Goal: Navigation & Orientation: Understand site structure

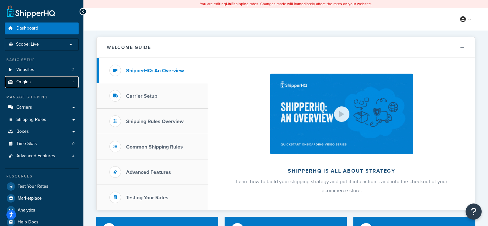
click at [42, 82] on link "Origins 1" at bounding box center [42, 82] width 74 height 12
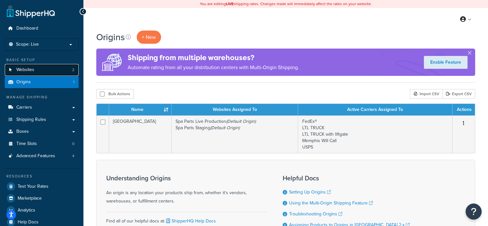
click at [36, 70] on link "Websites 2" at bounding box center [42, 70] width 74 height 12
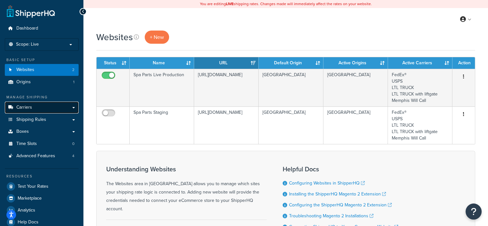
click at [46, 106] on link "Carriers" at bounding box center [42, 107] width 74 height 12
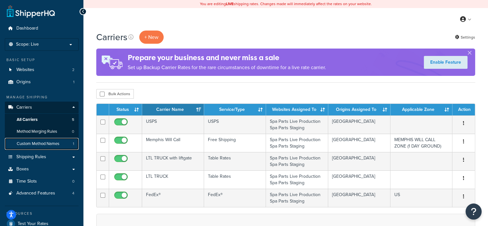
click at [49, 144] on span "Custom Method Names" at bounding box center [38, 143] width 43 height 5
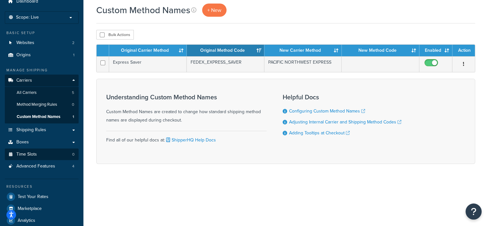
scroll to position [27, 0]
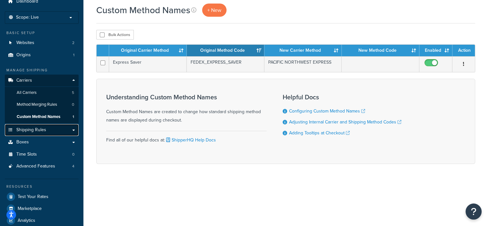
click at [40, 127] on span "Shipping Rules" at bounding box center [31, 129] width 30 height 5
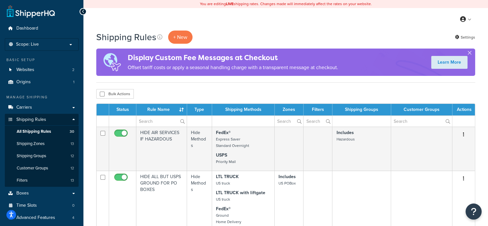
click at [469, 53] on button "button" at bounding box center [470, 54] width 2 height 2
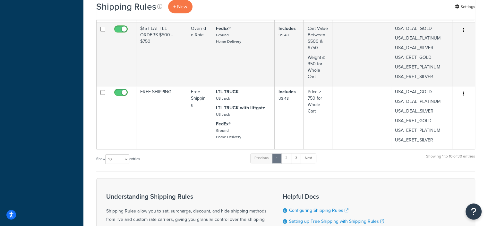
scroll to position [801, 0]
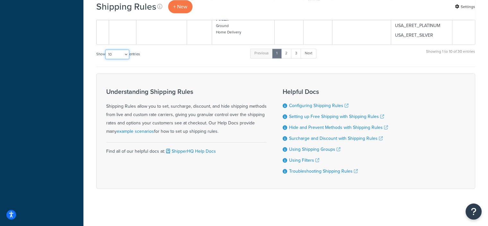
click at [128, 54] on select "10 15 25 50 100 1000" at bounding box center [117, 54] width 24 height 10
select select "50"
click at [106, 49] on select "10 15 25 50 100 1000" at bounding box center [117, 54] width 24 height 10
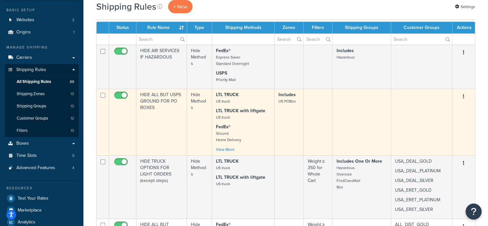
scroll to position [49, 0]
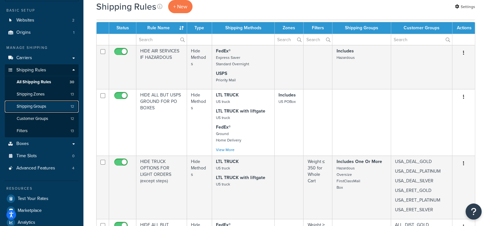
click at [49, 109] on link "Shipping Groups 12" at bounding box center [42, 106] width 74 height 12
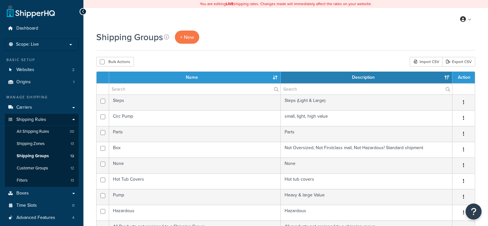
select select "15"
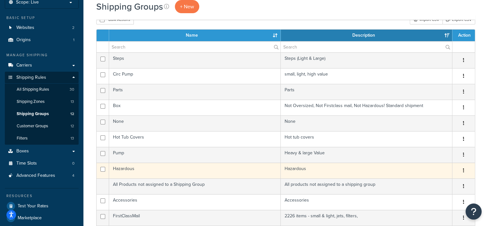
scroll to position [64, 0]
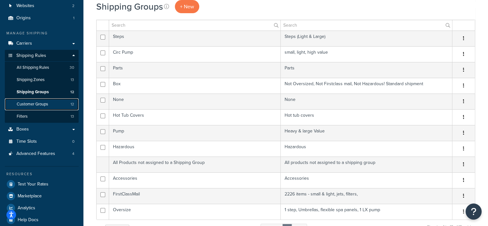
click at [56, 101] on link "Customer Groups 12" at bounding box center [42, 104] width 74 height 12
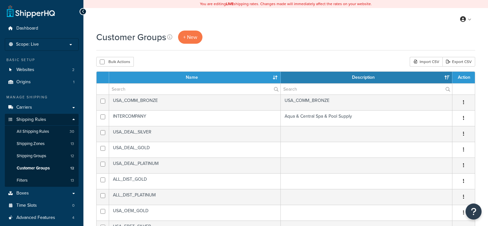
select select "15"
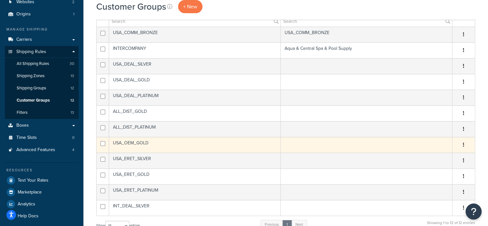
scroll to position [68, 0]
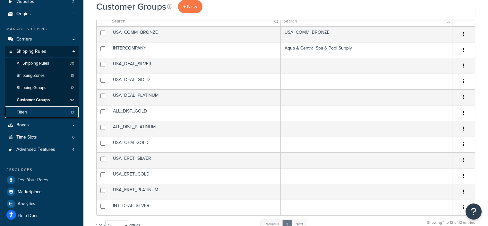
click at [44, 111] on link "Filters 13" at bounding box center [42, 112] width 74 height 12
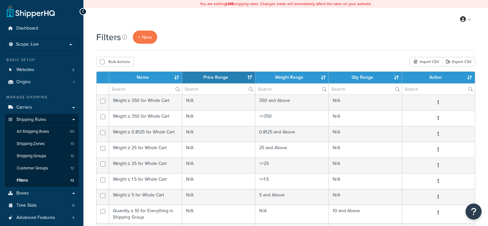
select select "15"
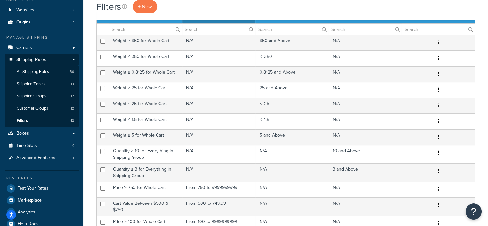
scroll to position [56, 0]
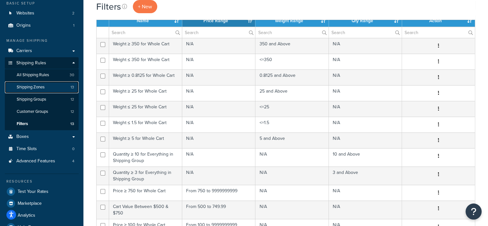
click at [46, 90] on link "Shipping Zones 13" at bounding box center [42, 87] width 74 height 12
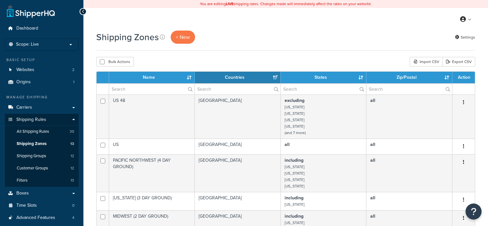
select select "15"
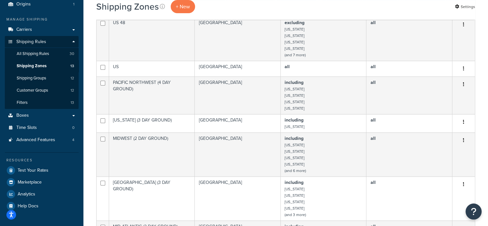
scroll to position [77, 0]
click at [38, 52] on span "All Shipping Rules" at bounding box center [33, 54] width 32 height 5
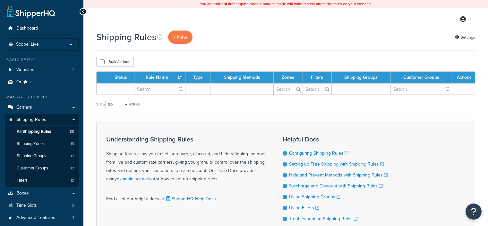
select select "50"
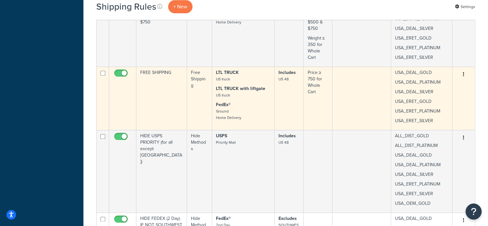
scroll to position [716, 0]
